Goal: Information Seeking & Learning: Learn about a topic

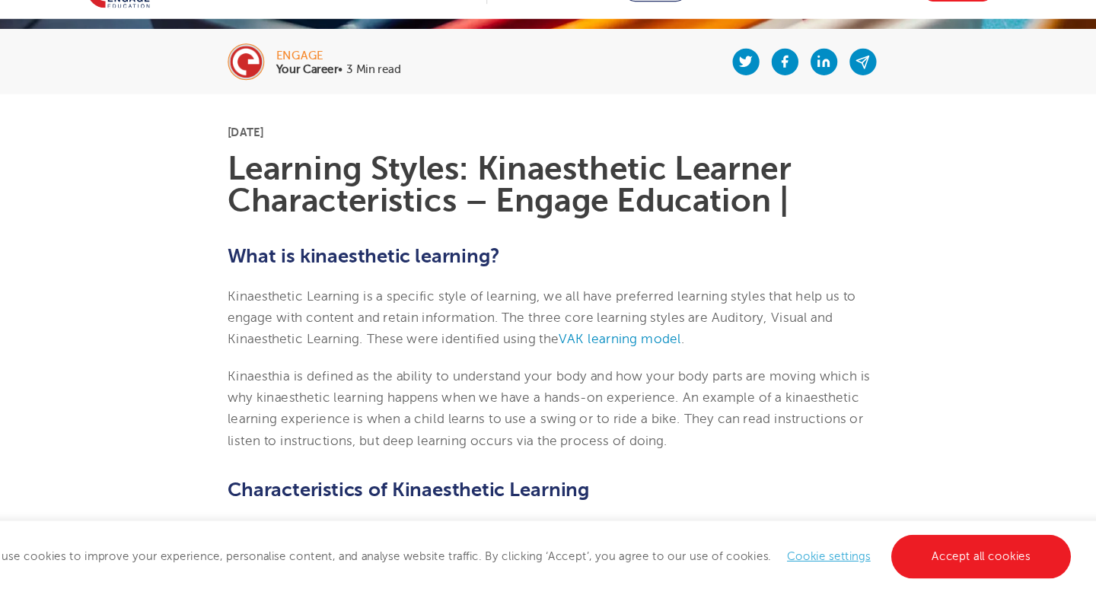
scroll to position [297, 0]
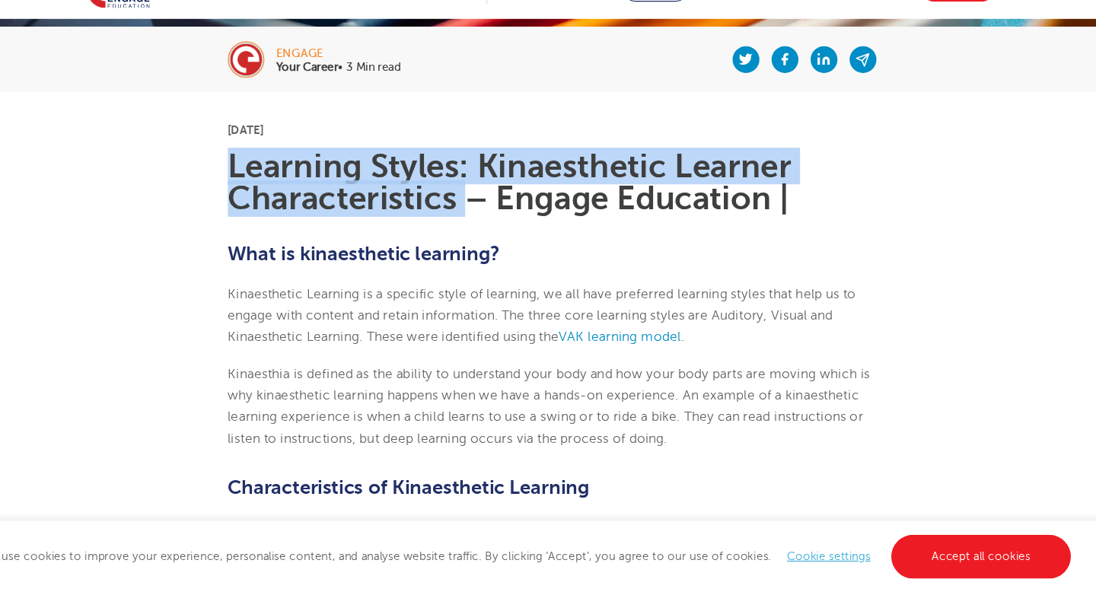
drag, startPoint x: 238, startPoint y: 190, endPoint x: 456, endPoint y: 232, distance: 221.9
click at [456, 232] on h1 "Learning Styles: Kinaesthetic Learner Characteristics – Engage Education |" at bounding box center [548, 208] width 619 height 61
copy h1 "Learning Styles: Kinaesthetic Learner Characteristics"
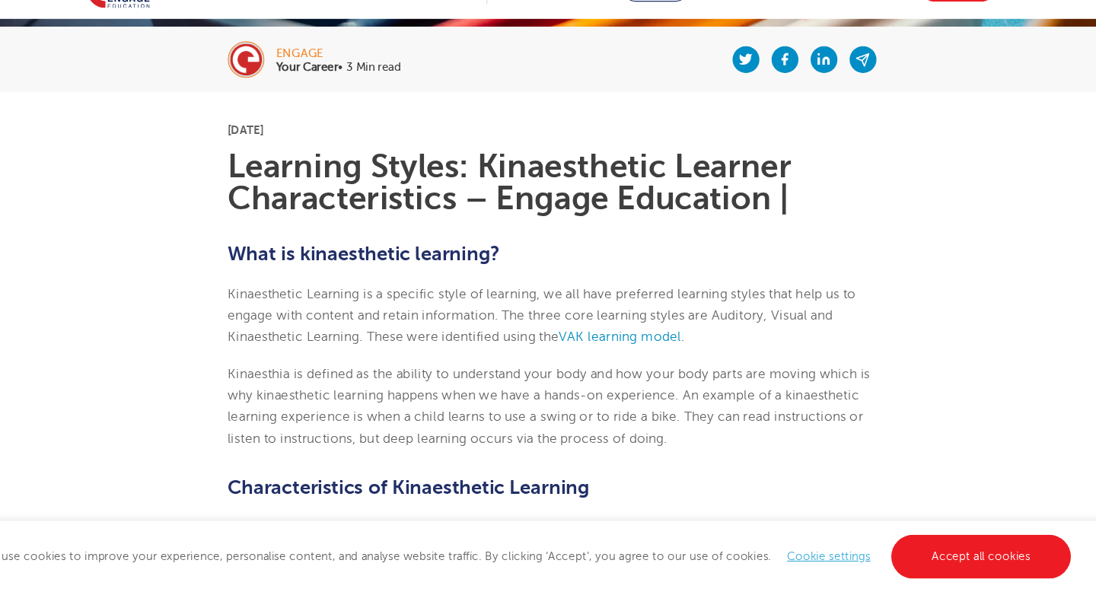
click at [513, 346] on span "These were identified using the" at bounding box center [459, 353] width 180 height 14
drag, startPoint x: 240, startPoint y: 160, endPoint x: 354, endPoint y: 160, distance: 114.2
click at [354, 160] on p "[DATE]" at bounding box center [548, 159] width 619 height 11
copy p "[DATE]"
